Goal: Use online tool/utility: Utilize a website feature to perform a specific function

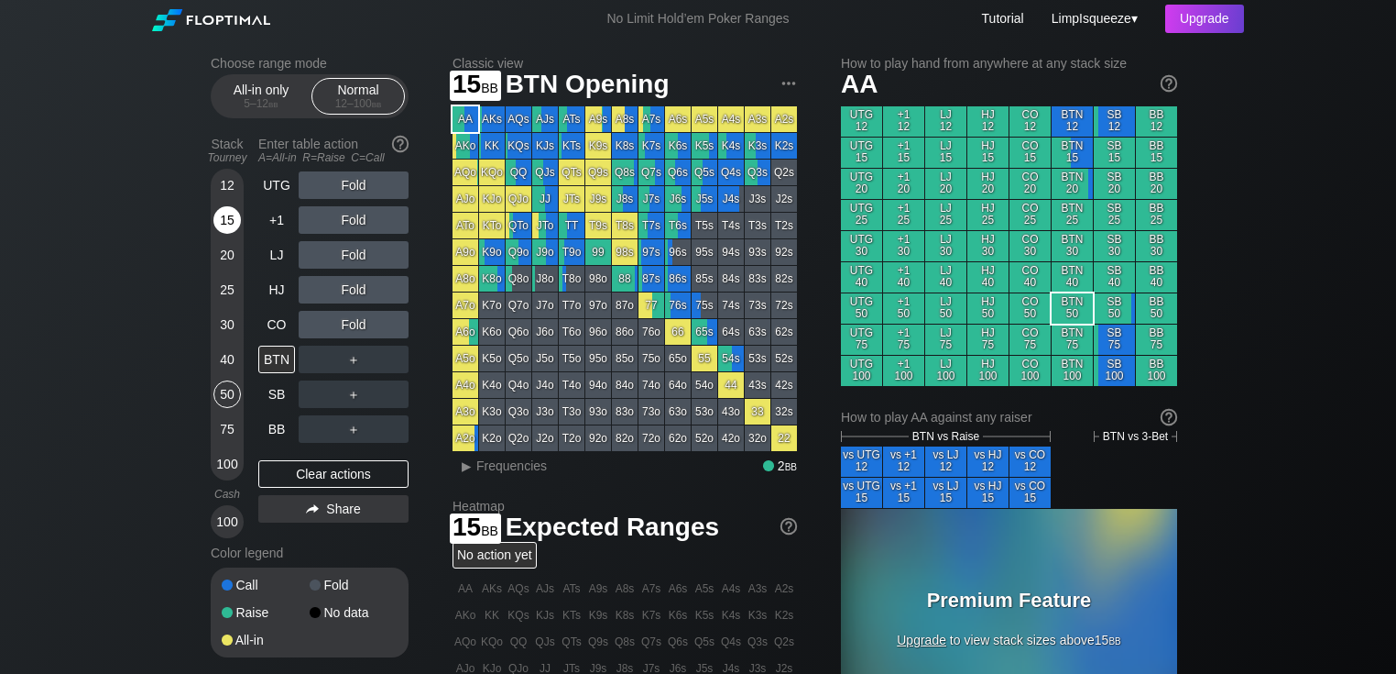
click at [227, 218] on div "15" at bounding box center [227, 219] width 27 height 27
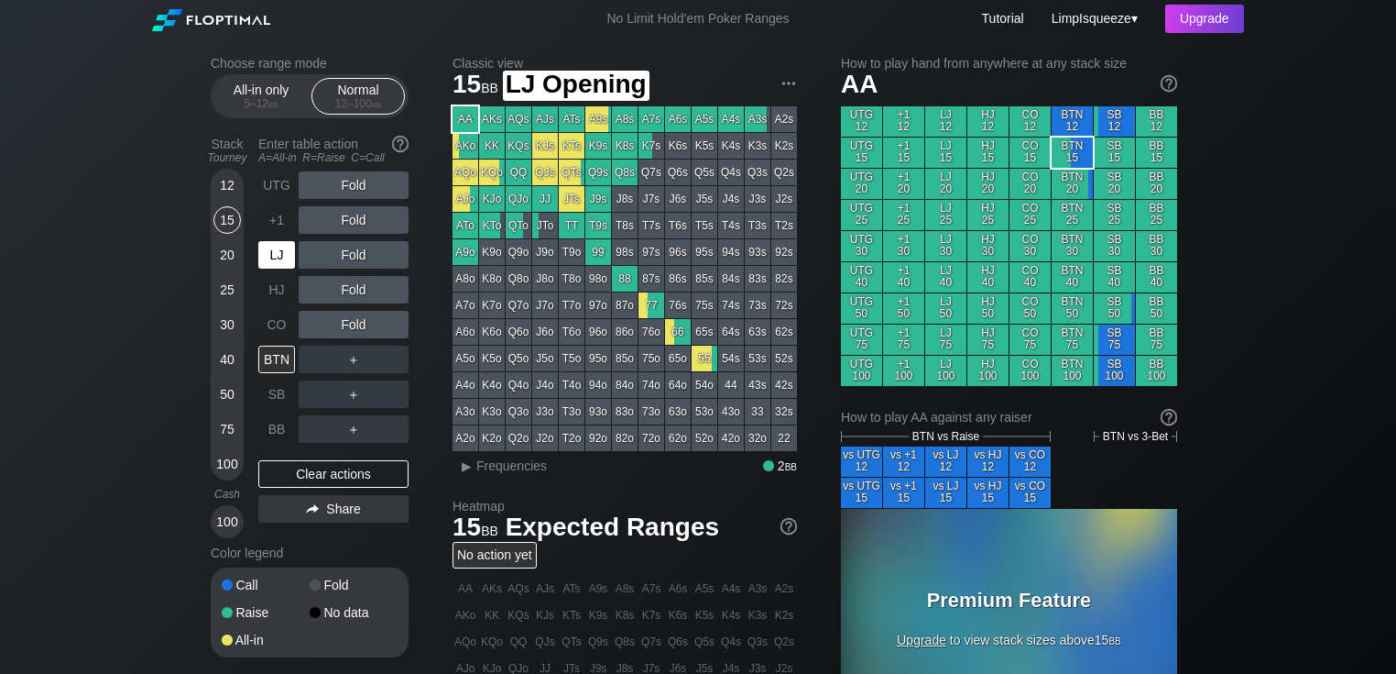
click at [269, 259] on div "LJ" at bounding box center [276, 254] width 37 height 27
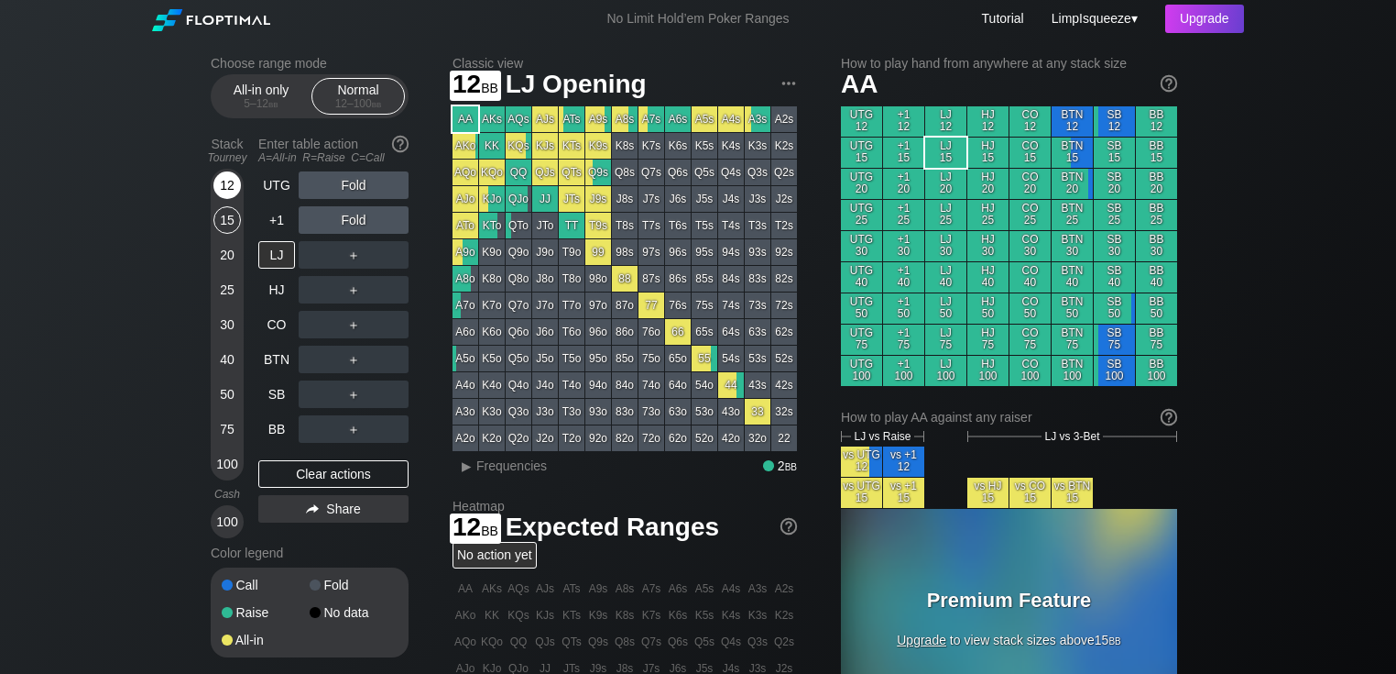
click at [231, 181] on div "12" at bounding box center [227, 184] width 27 height 27
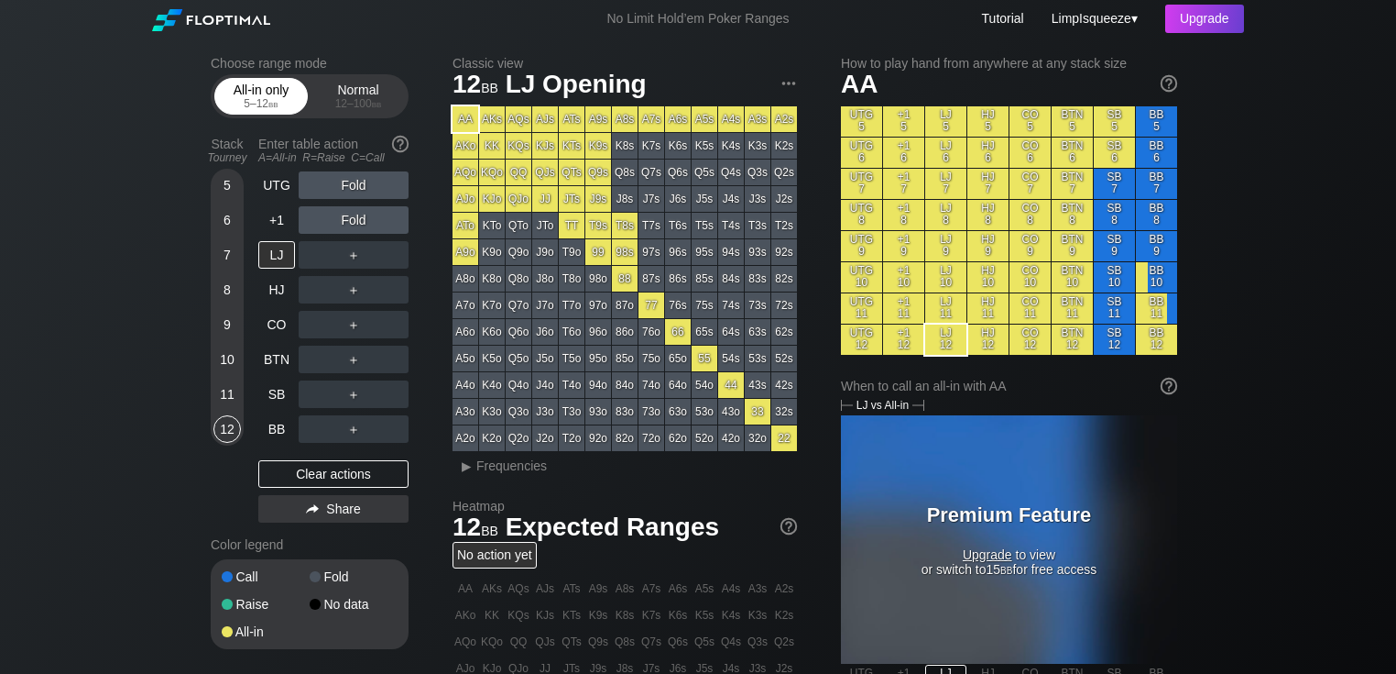
click at [268, 95] on div "All-in only 5 – 12 bb" at bounding box center [261, 96] width 84 height 35
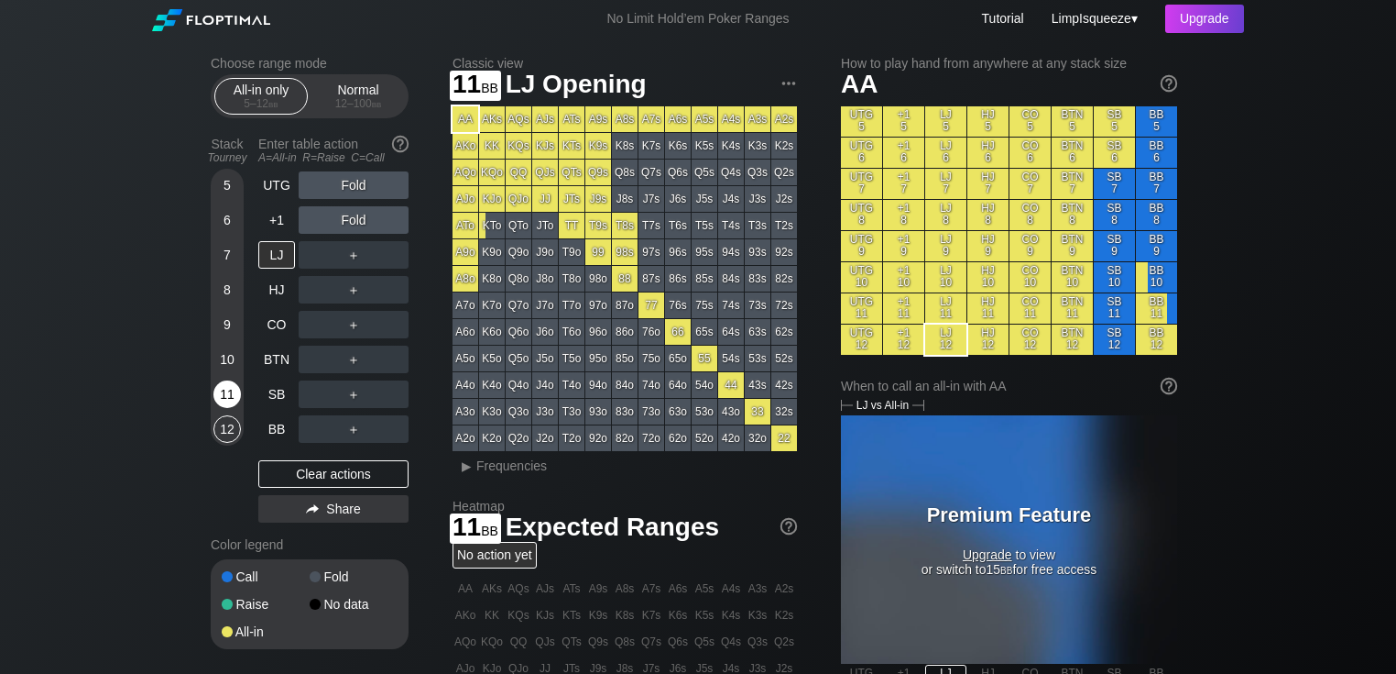
click at [216, 389] on div "11" at bounding box center [227, 393] width 27 height 27
